Goal: Find specific page/section: Find specific page/section

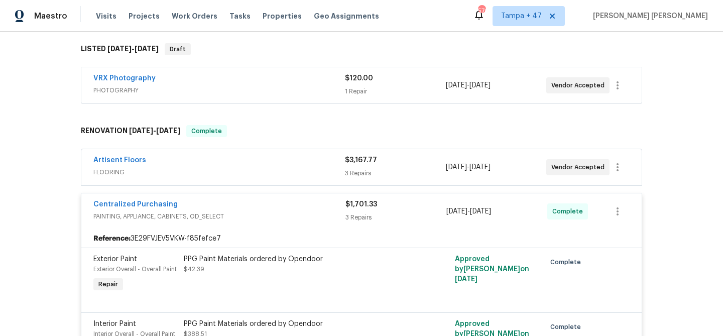
scroll to position [167, 0]
click at [278, 155] on div "Artisent Floors" at bounding box center [219, 161] width 252 height 12
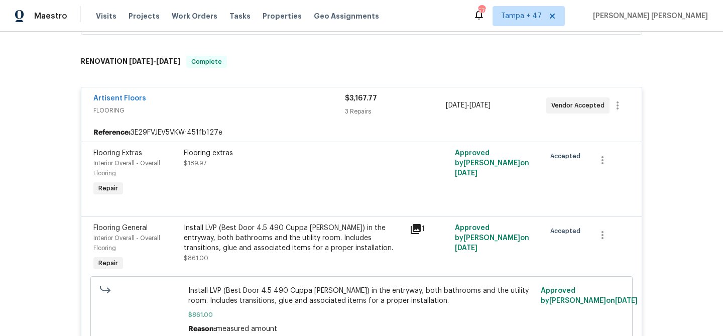
scroll to position [236, 0]
click at [308, 94] on div "Artisent Floors" at bounding box center [219, 100] width 252 height 12
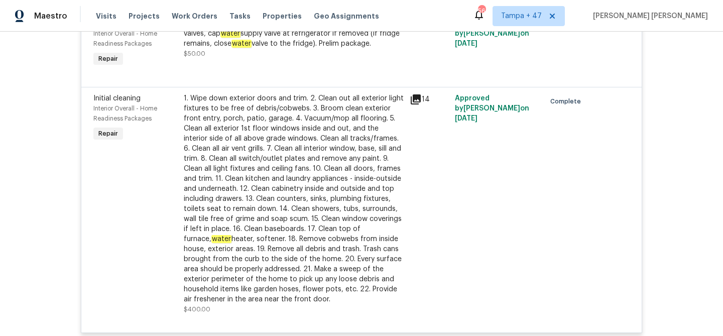
scroll to position [2130, 0]
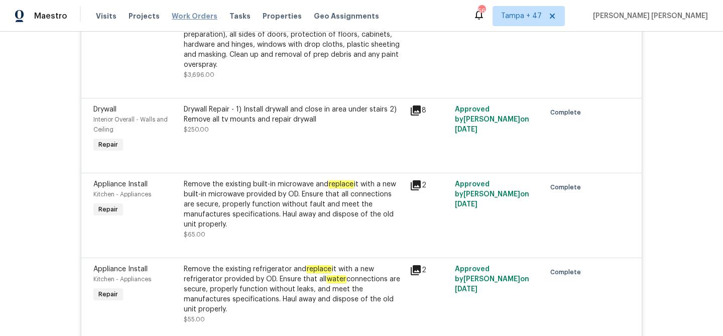
click at [186, 15] on span "Work Orders" at bounding box center [195, 16] width 46 height 10
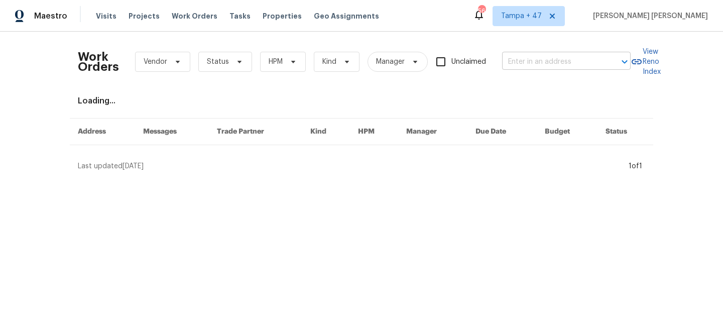
click at [547, 66] on input "text" at bounding box center [552, 62] width 100 height 16
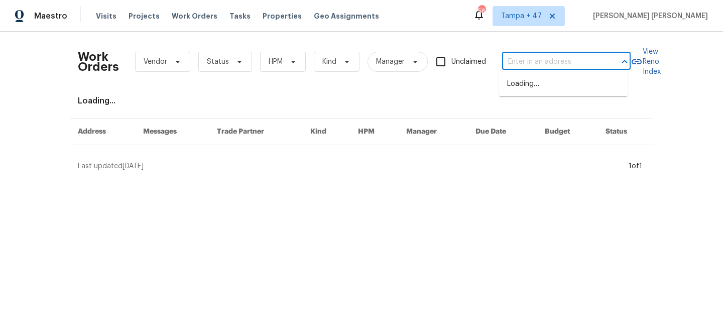
paste input "9308 San Bernandino Ave, Englewood, FL 34224"
type input "9308 San Bernandino Ave, Englewood, FL 34224"
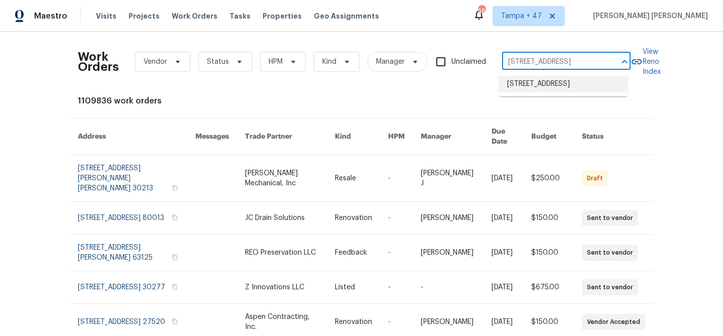
click at [537, 85] on li "9308 San Bernandino Ave, Englewood, FL 34224" at bounding box center [563, 84] width 129 height 17
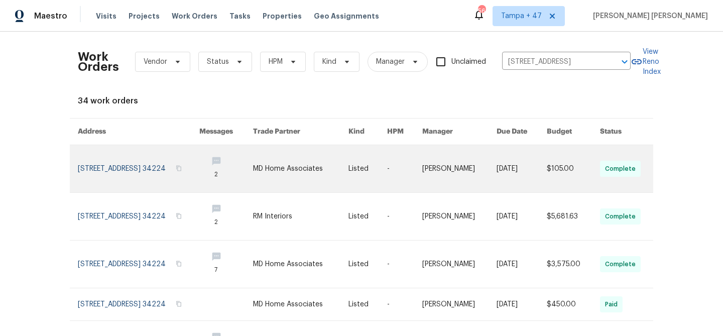
click at [509, 151] on link at bounding box center [522, 168] width 50 height 47
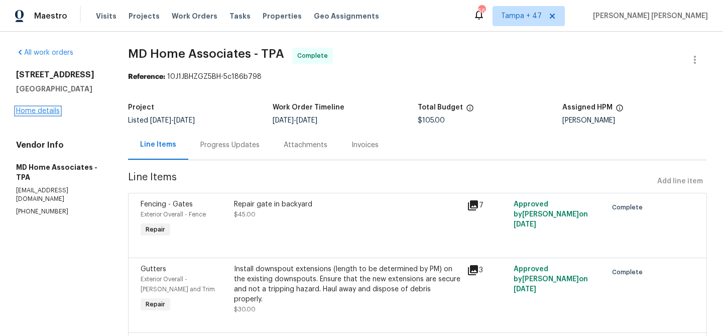
click at [43, 115] on link "Home details" at bounding box center [38, 110] width 44 height 7
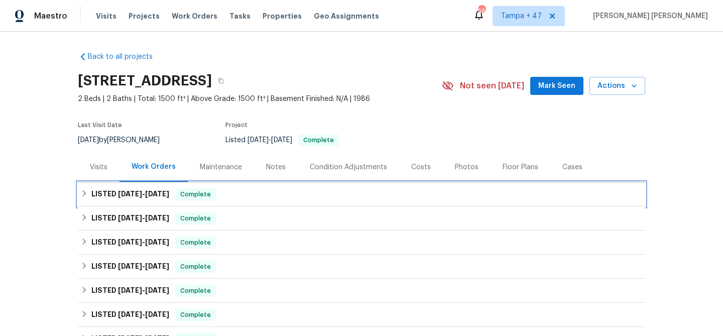
click at [224, 191] on div "LISTED 9/18/25 - 9/19/25 Complete" at bounding box center [362, 194] width 562 height 12
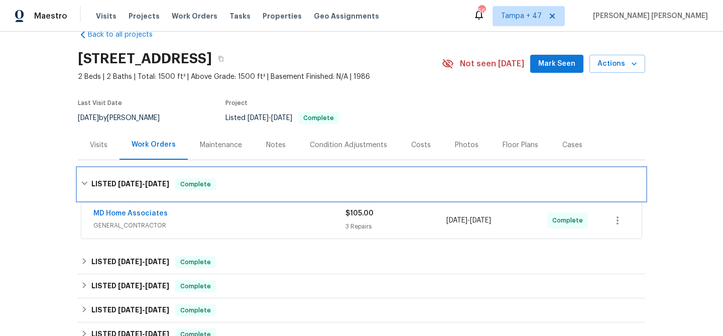
scroll to position [78, 0]
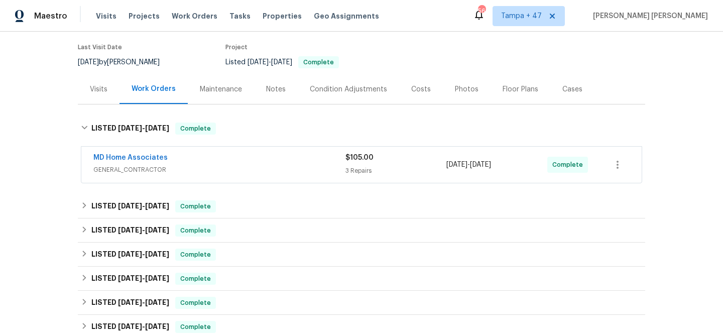
click at [279, 163] on div "MD Home Associates" at bounding box center [219, 159] width 252 height 12
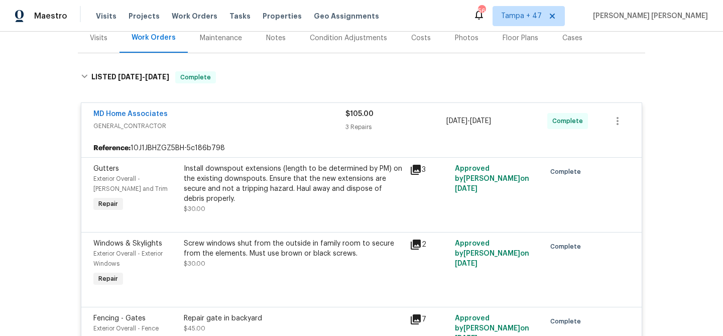
scroll to position [245, 0]
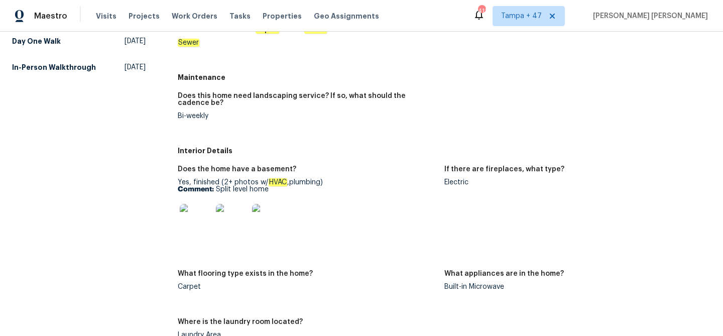
scroll to position [368, 0]
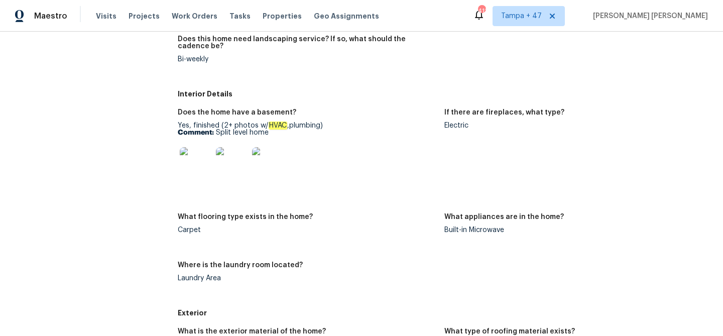
click at [198, 160] on img at bounding box center [196, 163] width 32 height 32
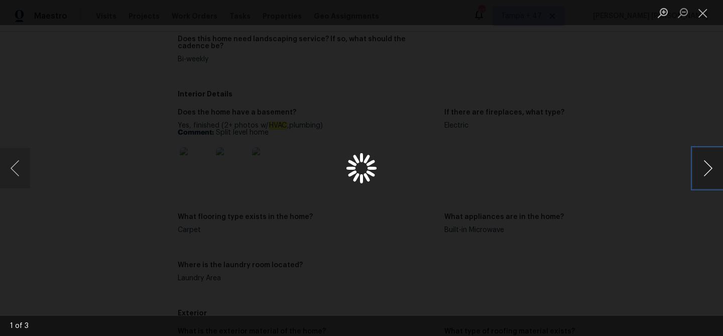
click at [707, 163] on button "Next image" at bounding box center [708, 168] width 30 height 40
click at [692, 119] on div "Lightbox" at bounding box center [361, 168] width 723 height 336
click at [487, 165] on div "Lightbox" at bounding box center [361, 168] width 723 height 336
click at [702, 19] on button "Close lightbox" at bounding box center [703, 13] width 20 height 18
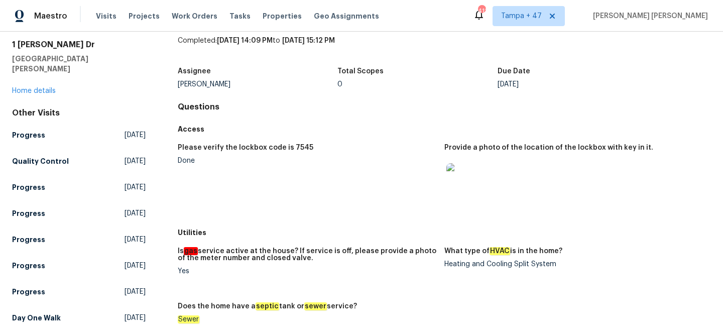
scroll to position [77, 0]
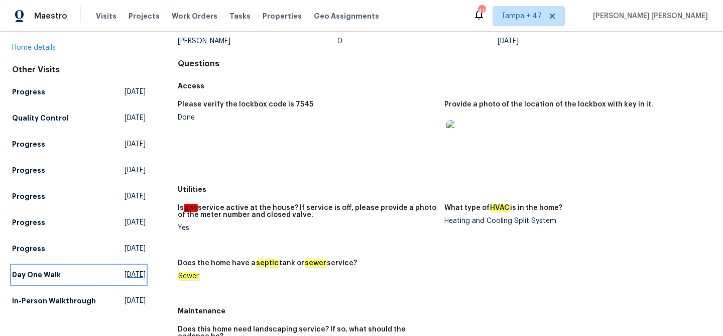
click at [48, 270] on h5 "Day One Walk" at bounding box center [36, 275] width 49 height 10
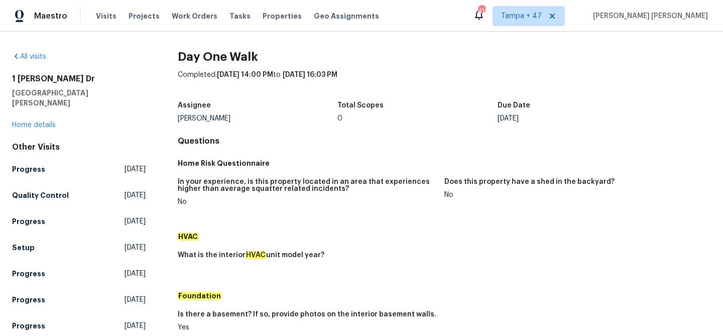
scroll to position [311, 0]
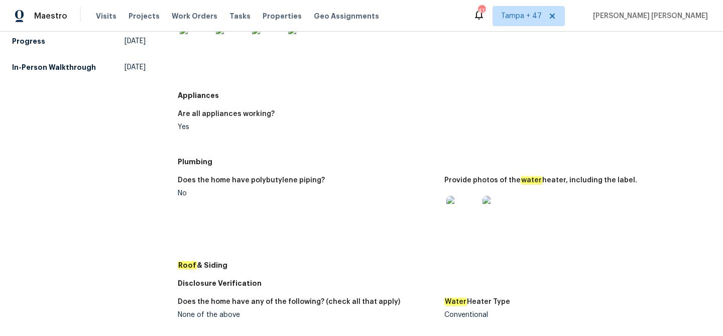
click at [461, 211] on img at bounding box center [463, 212] width 32 height 32
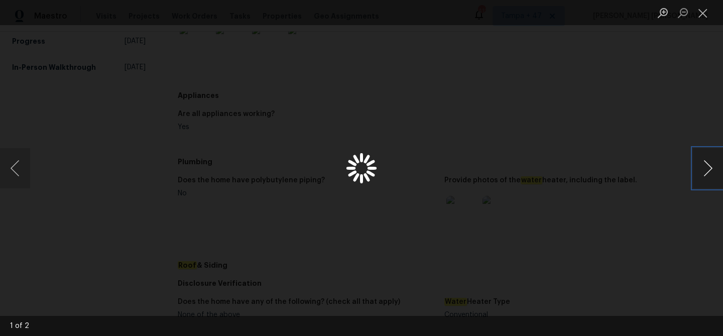
click at [698, 158] on button "Next image" at bounding box center [708, 168] width 30 height 40
click at [696, 152] on button "Next image" at bounding box center [708, 168] width 30 height 40
click at [349, 173] on img "Lightbox" at bounding box center [362, 168] width 258 height 120
click at [504, 115] on img "Lightbox" at bounding box center [374, 162] width 518 height 241
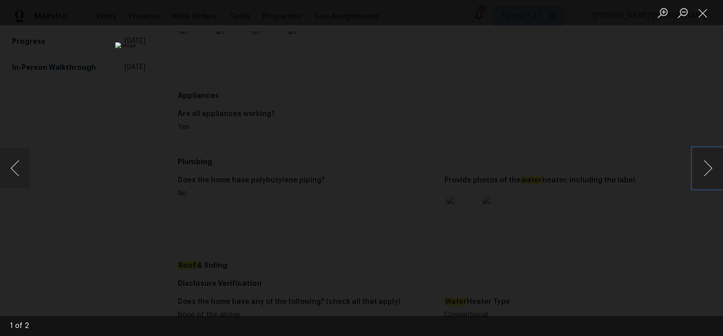
click at [504, 115] on img "Lightbox" at bounding box center [374, 162] width 518 height 241
click at [597, 119] on div "Lightbox" at bounding box center [361, 168] width 723 height 336
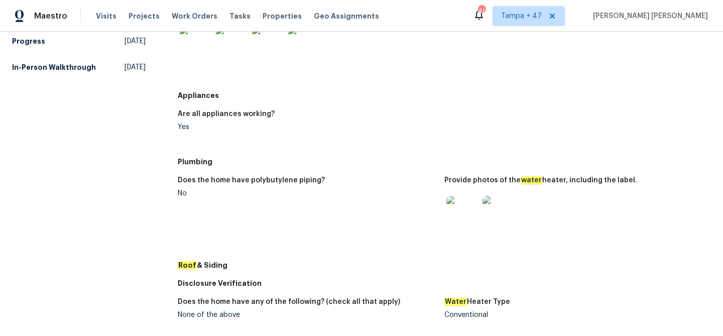
click at [502, 211] on img at bounding box center [499, 212] width 32 height 32
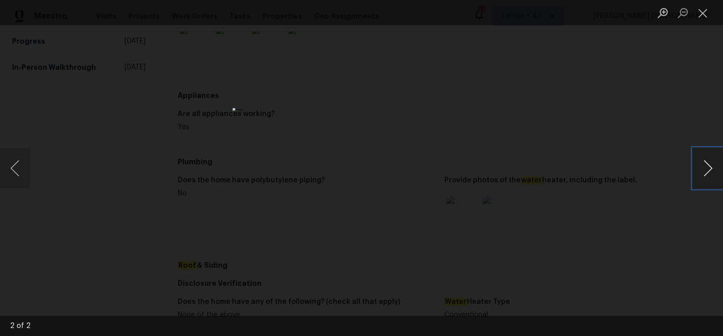
click at [704, 156] on button "Next image" at bounding box center [708, 168] width 30 height 40
click at [617, 144] on div "Lightbox" at bounding box center [361, 168] width 723 height 336
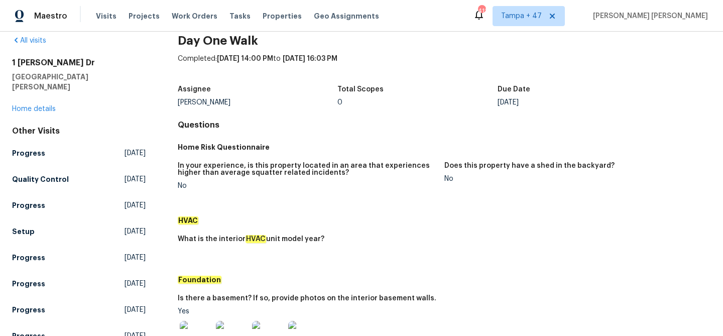
scroll to position [0, 0]
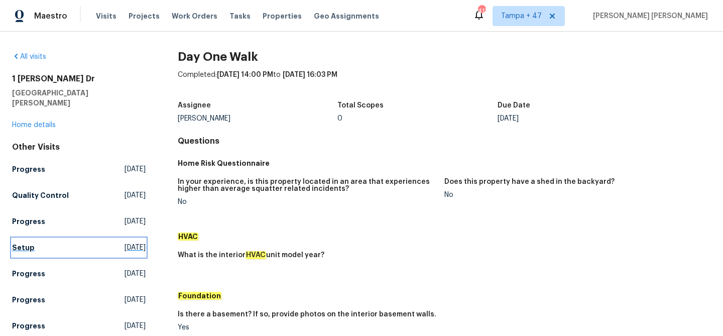
click at [56, 242] on link "Setup [DATE]" at bounding box center [79, 248] width 134 height 18
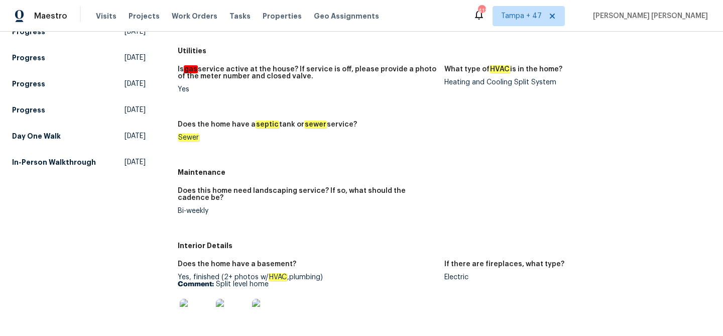
scroll to position [89, 0]
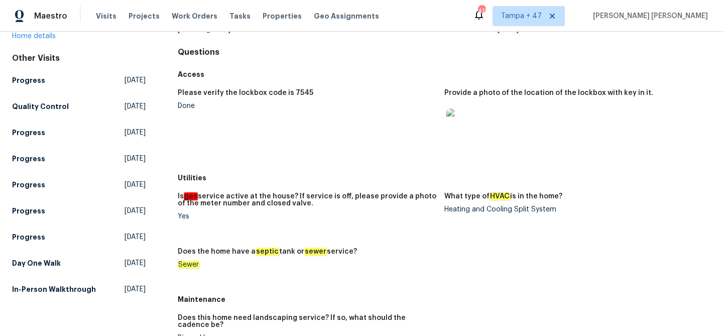
click at [39, 288] on h5 "In-Person Walkthrough" at bounding box center [54, 289] width 84 height 10
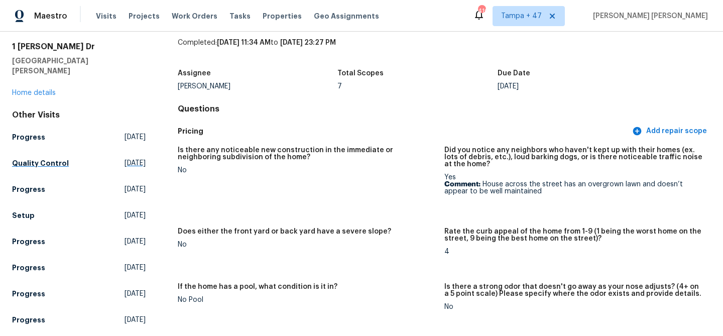
scroll to position [30, 0]
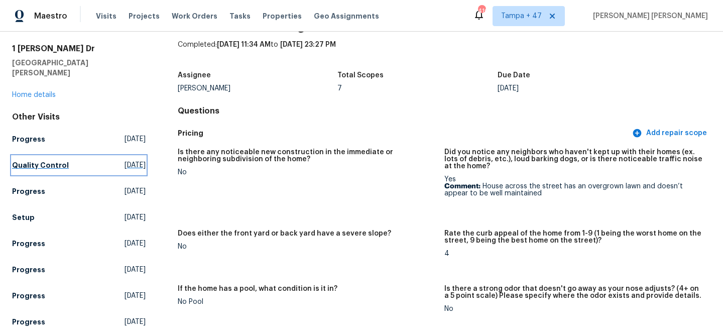
click at [66, 159] on link "Quality Control [DATE]" at bounding box center [79, 165] width 134 height 18
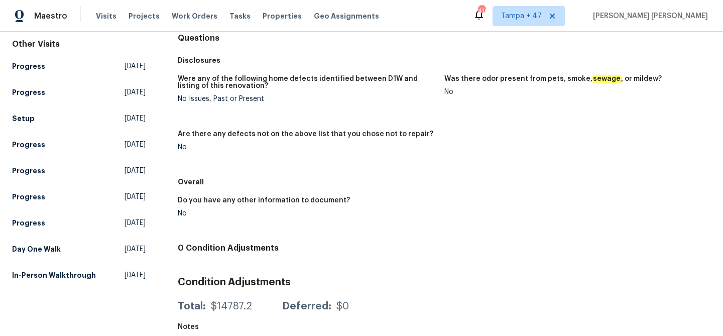
scroll to position [112, 0]
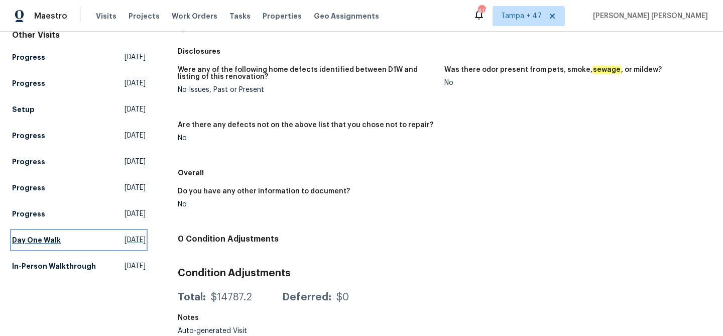
click at [71, 231] on link "Day One Walk [DATE]" at bounding box center [79, 240] width 134 height 18
